Goal: Information Seeking & Learning: Learn about a topic

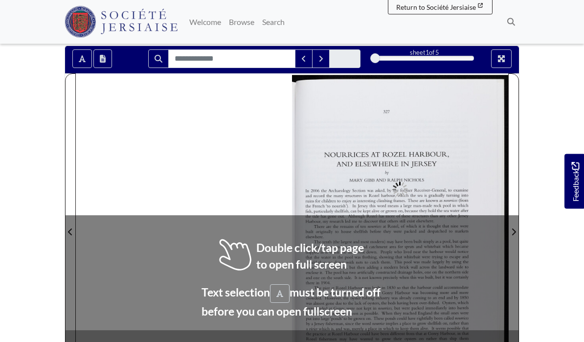
scroll to position [155, 0]
click at [326, 182] on div at bounding box center [400, 225] width 216 height 305
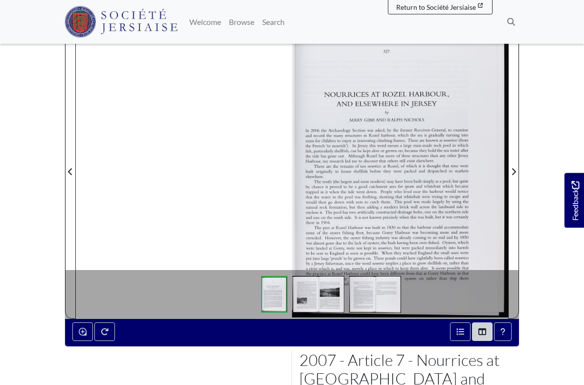
scroll to position [215, 0]
click at [332, 222] on div at bounding box center [400, 165] width 216 height 305
click at [112, 197] on div at bounding box center [292, 165] width 432 height 305
click at [514, 171] on icon "Next Page" at bounding box center [514, 171] width 4 height 7
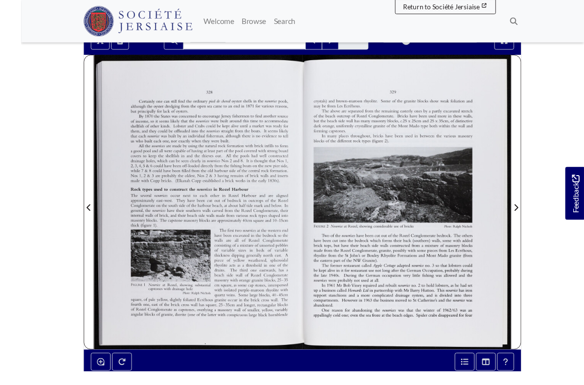
scroll to position [193, 0]
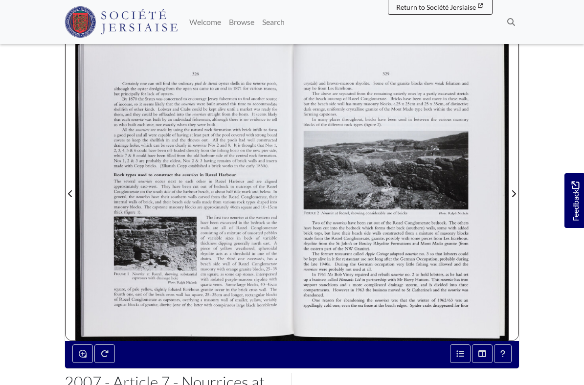
click at [516, 192] on span "Next Page" at bounding box center [513, 194] width 10 height 12
